Goal: Find specific page/section: Find specific page/section

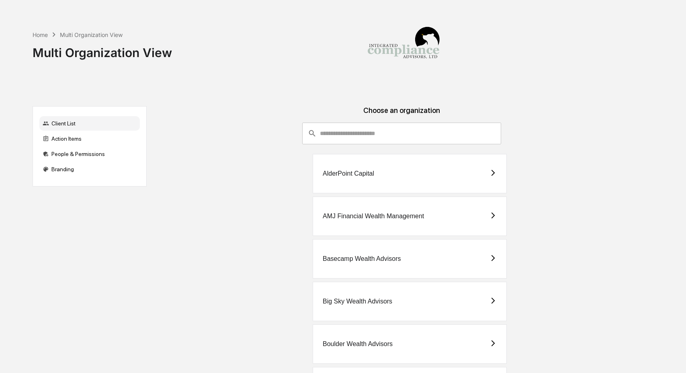
click at [398, 139] on input "consultant-dashboard__filter-organizations-search-bar" at bounding box center [410, 134] width 181 height 22
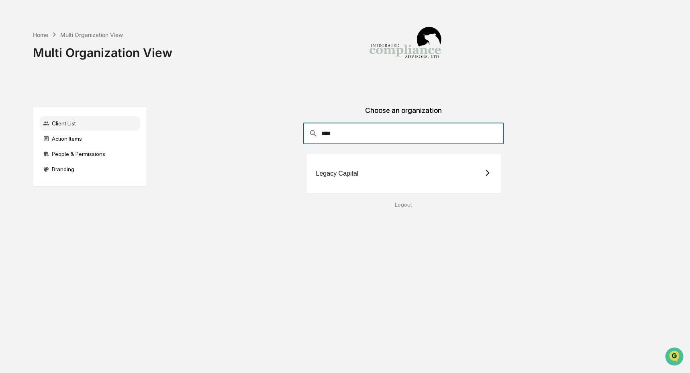
type input "****"
click at [484, 176] on icon at bounding box center [487, 172] width 7 height 7
